Goal: Task Accomplishment & Management: Use online tool/utility

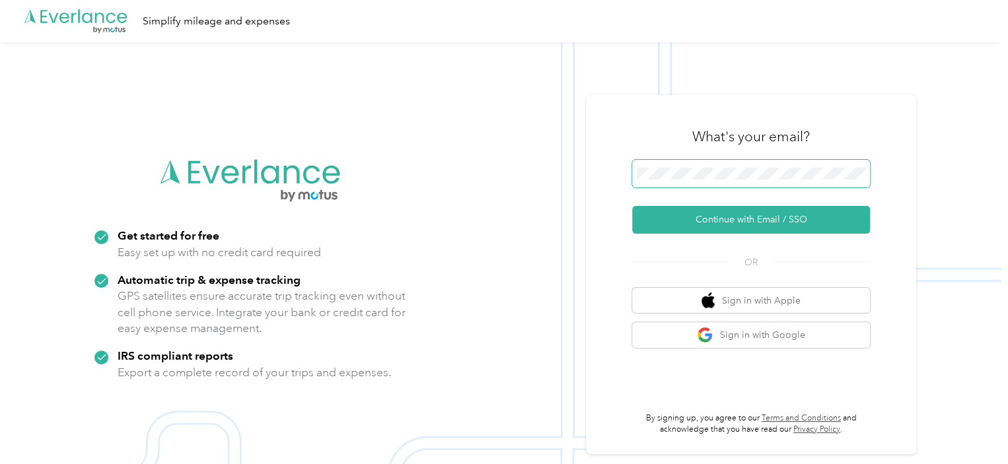
click at [768, 165] on span at bounding box center [751, 174] width 238 height 28
click at [718, 190] on div at bounding box center [751, 176] width 238 height 32
click at [673, 164] on span at bounding box center [751, 174] width 238 height 28
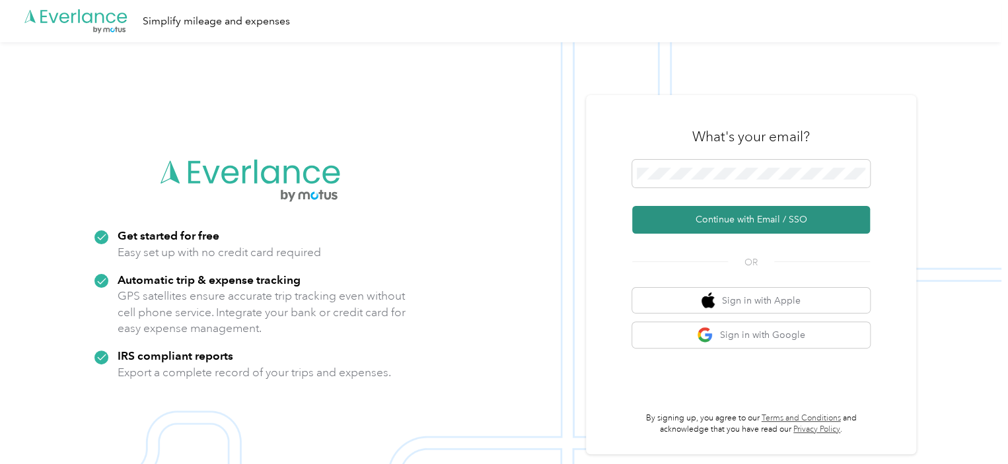
click at [763, 226] on button "Continue with Email / SSO" at bounding box center [751, 220] width 238 height 28
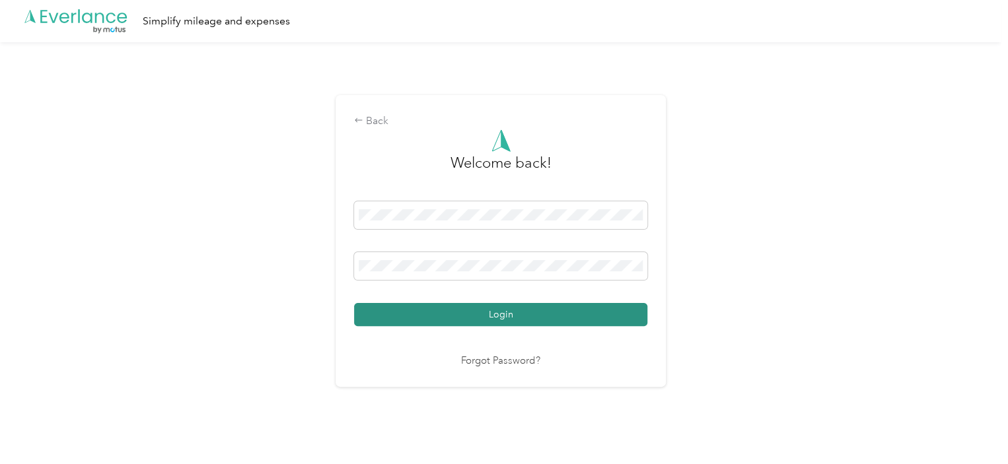
click at [430, 307] on button "Login" at bounding box center [500, 314] width 293 height 23
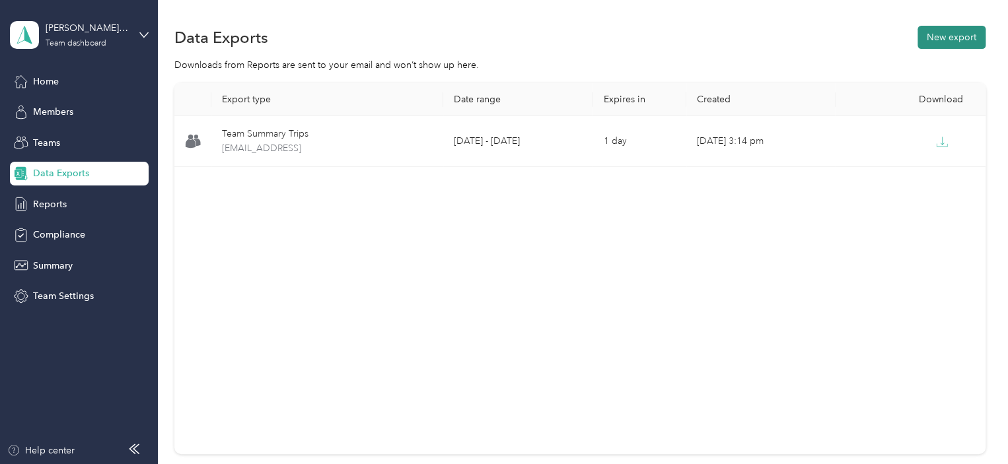
click at [959, 38] on button "New export" at bounding box center [951, 37] width 68 height 23
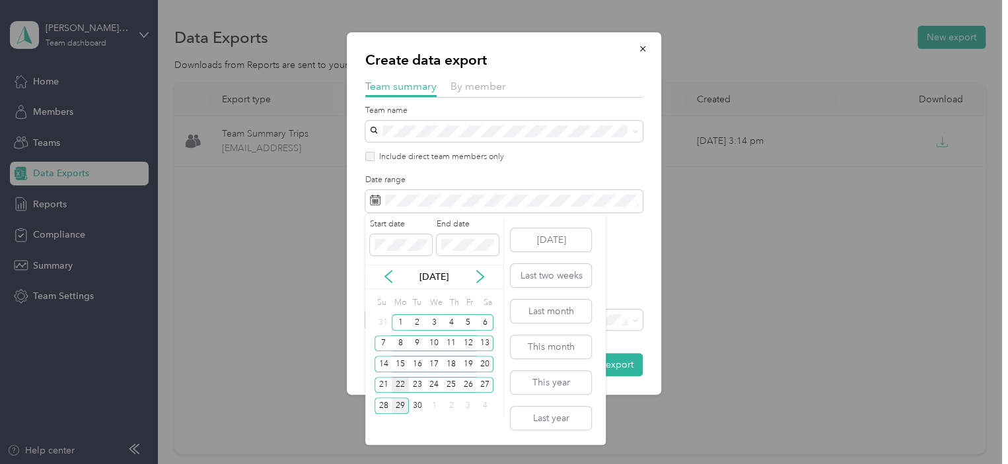
click at [399, 385] on div "22" at bounding box center [400, 385] width 17 height 17
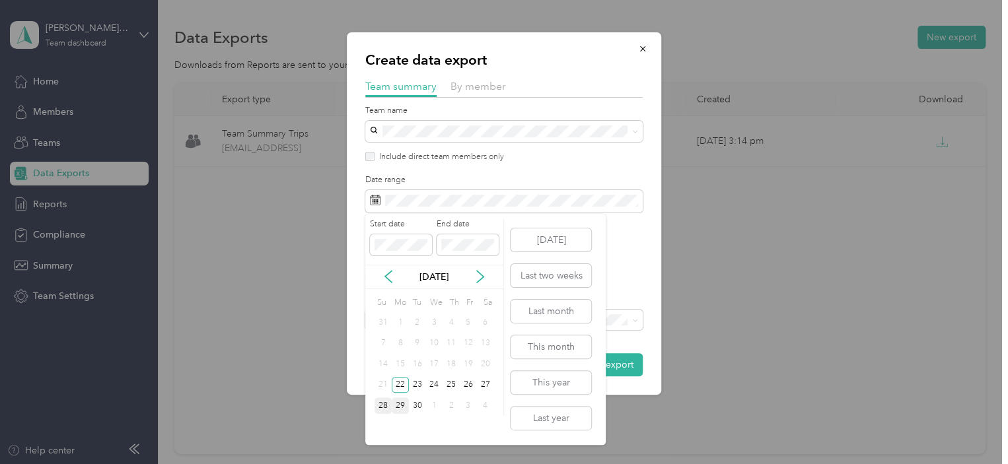
click at [384, 406] on div "28" at bounding box center [382, 405] width 17 height 17
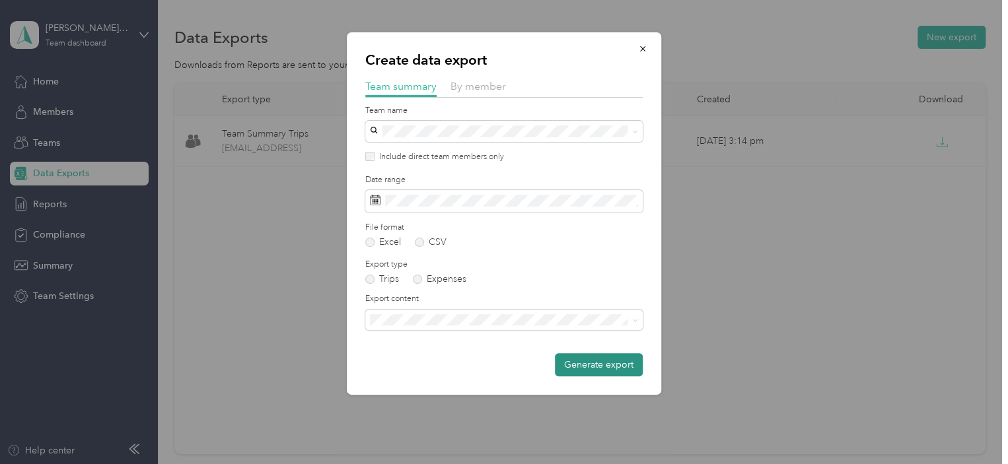
click at [586, 367] on button "Generate export" at bounding box center [599, 364] width 88 height 23
